Goal: Find specific page/section: Find specific page/section

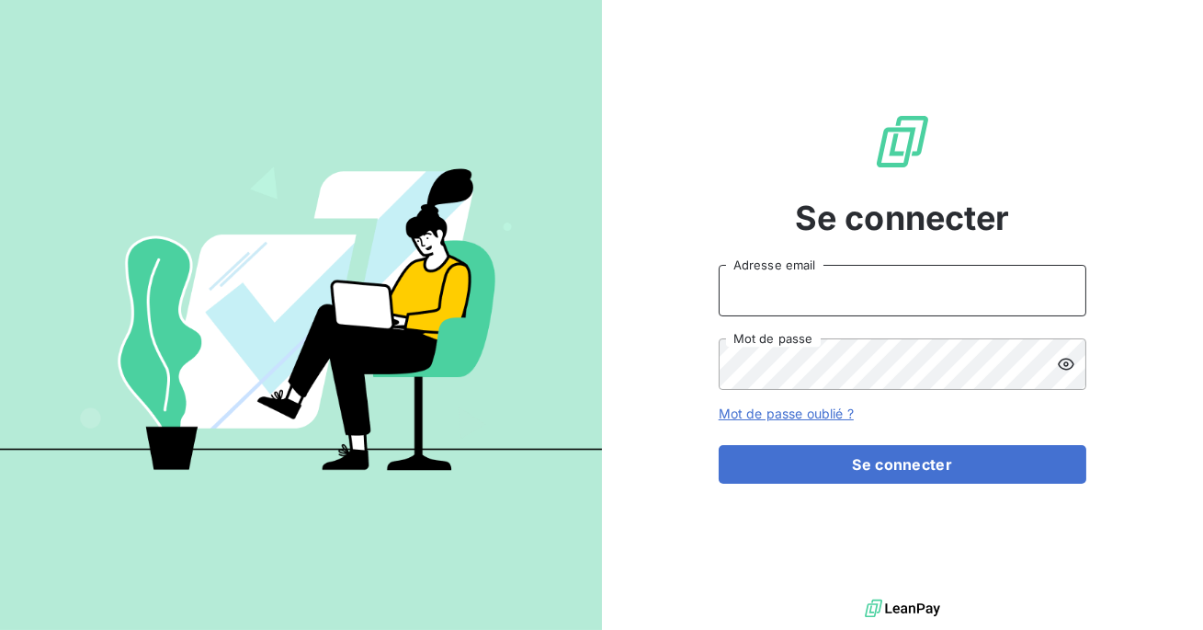
type input "admin@gdsreunion"
click at [868, 291] on input "admin@gdsreunion" at bounding box center [903, 290] width 368 height 51
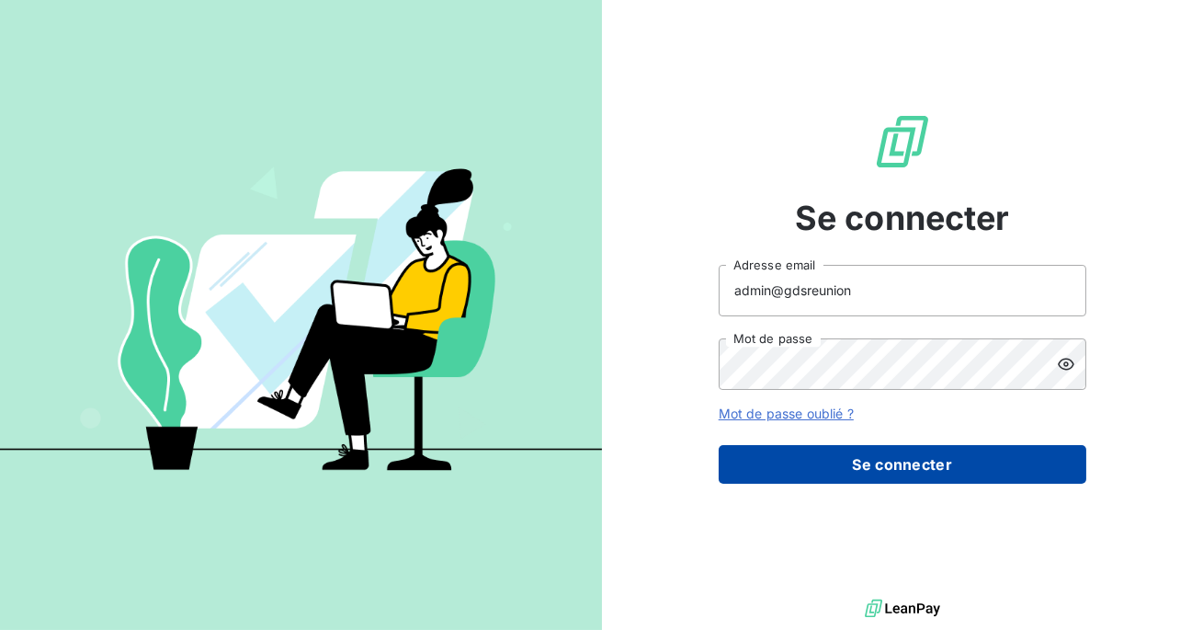
click at [860, 464] on button "Se connecter" at bounding box center [903, 464] width 368 height 39
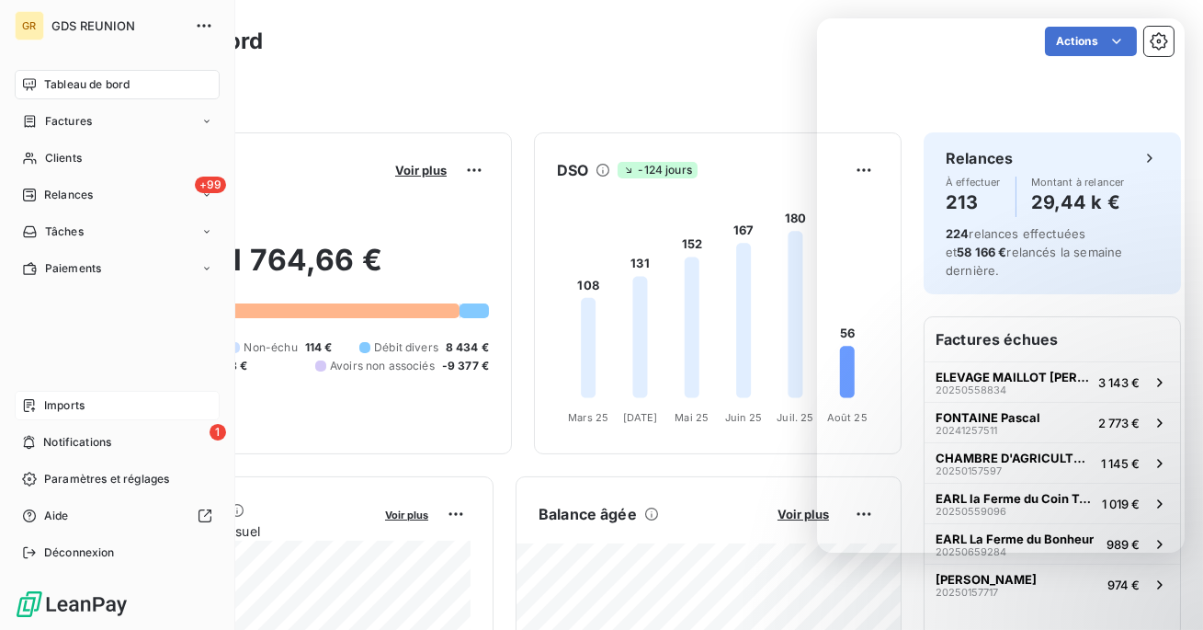
click at [50, 418] on div "Imports" at bounding box center [117, 405] width 205 height 29
